Goal: Check status

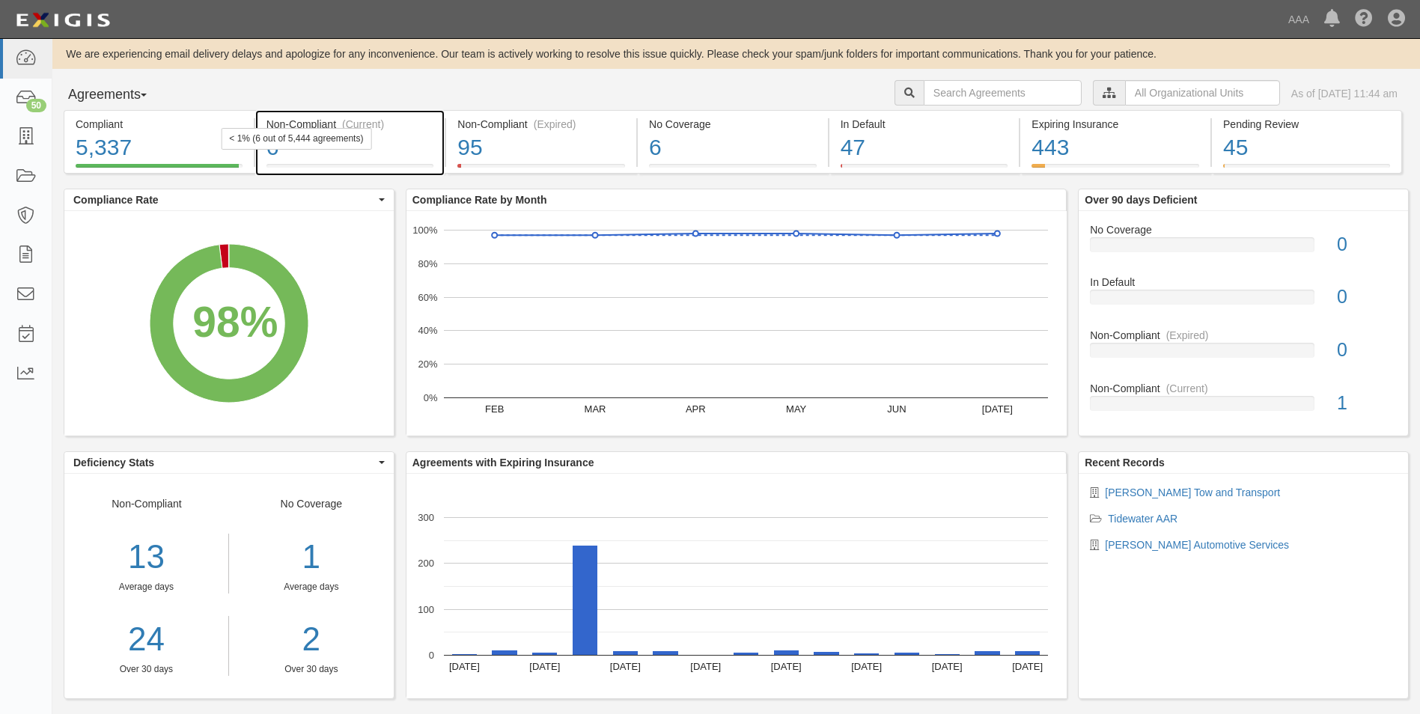
click at [296, 121] on div "Non-Compliant (Current)" at bounding box center [350, 124] width 168 height 15
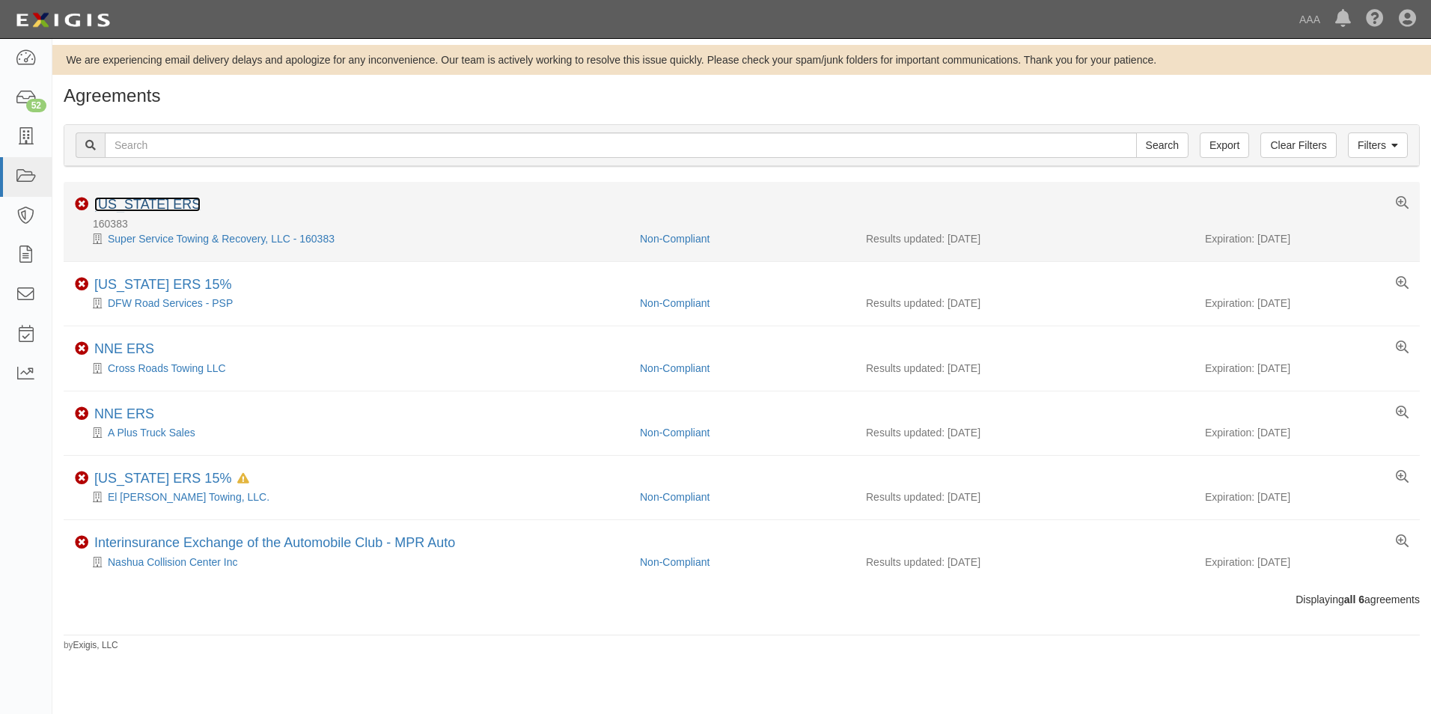
click at [153, 208] on link "[US_STATE] ERS" at bounding box center [147, 204] width 106 height 15
